Goal: Communication & Community: Ask a question

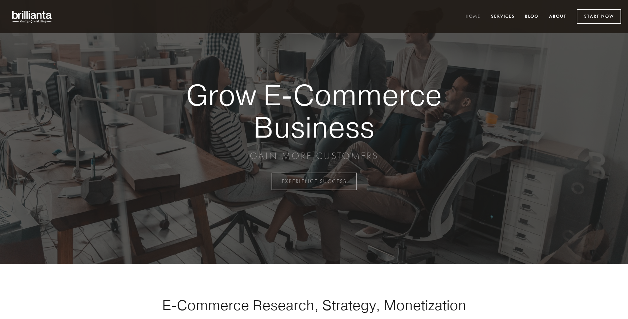
scroll to position [1781, 0]
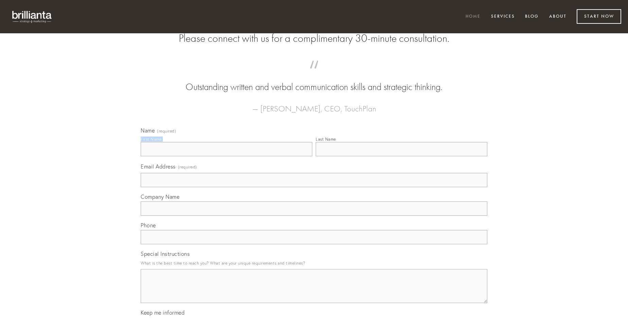
type input "[PERSON_NAME]"
click at [401, 156] on input "Last Name" at bounding box center [402, 149] width 172 height 14
type input "[PERSON_NAME]"
click at [314, 187] on input "Email Address (required)" at bounding box center [314, 180] width 347 height 14
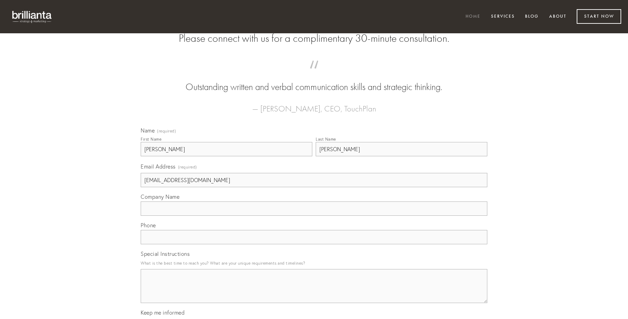
type input "[EMAIL_ADDRESS][DOMAIN_NAME]"
click at [314, 216] on input "Company Name" at bounding box center [314, 208] width 347 height 14
type input "terga"
click at [314, 244] on input "text" at bounding box center [314, 237] width 347 height 14
click at [314, 292] on textarea "Special Instructions" at bounding box center [314, 286] width 347 height 34
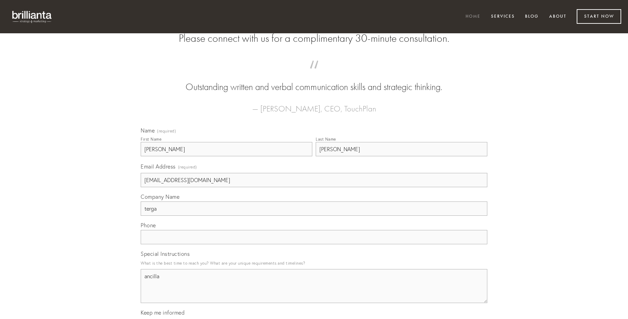
type textarea "ancilla"
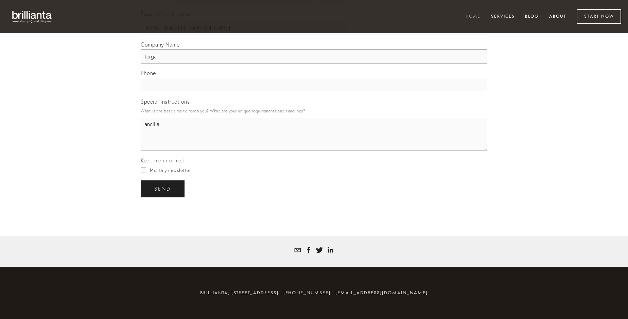
click at [163, 189] on span "send" at bounding box center [162, 189] width 17 height 6
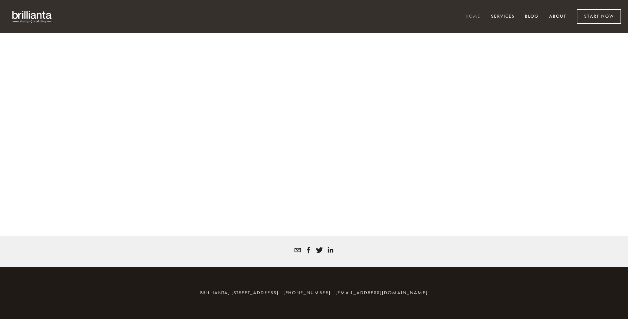
scroll to position [1772, 0]
